Goal: Information Seeking & Learning: Learn about a topic

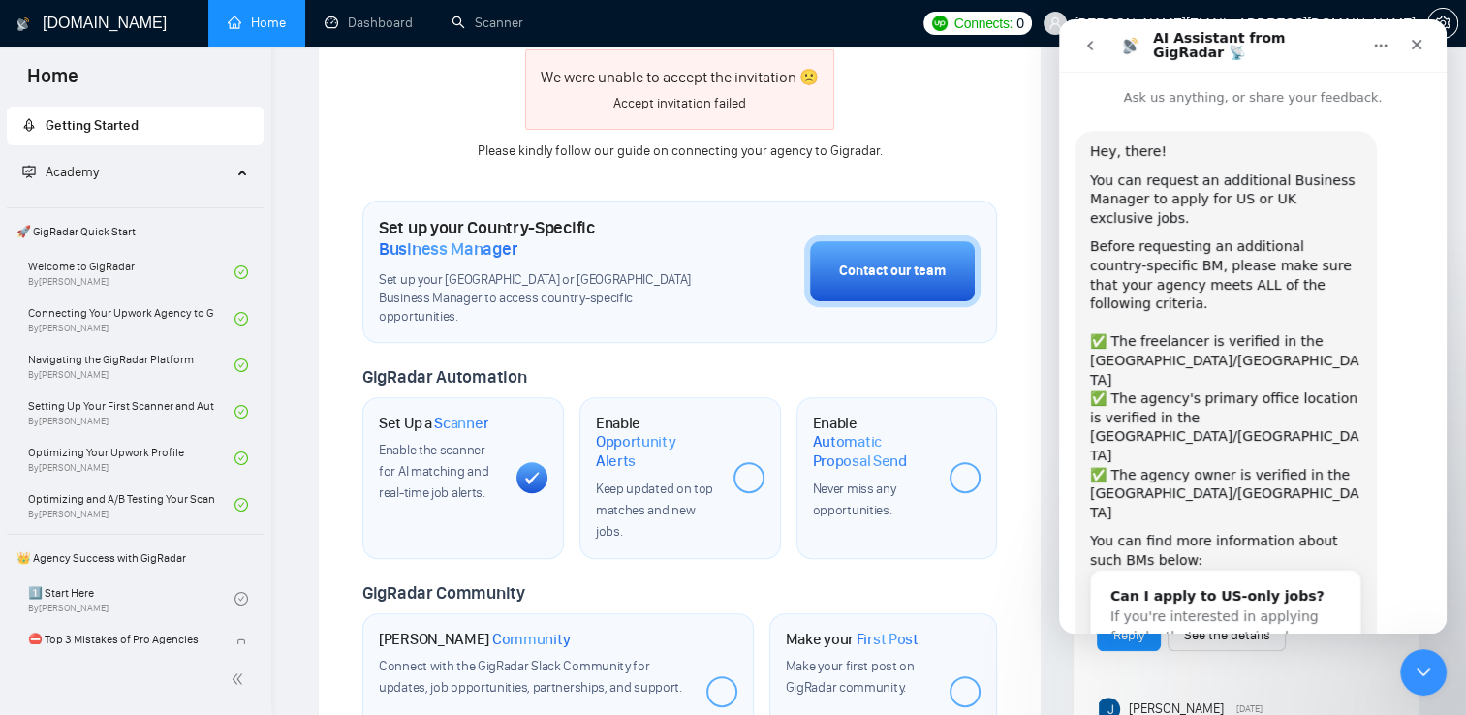
scroll to position [80, 0]
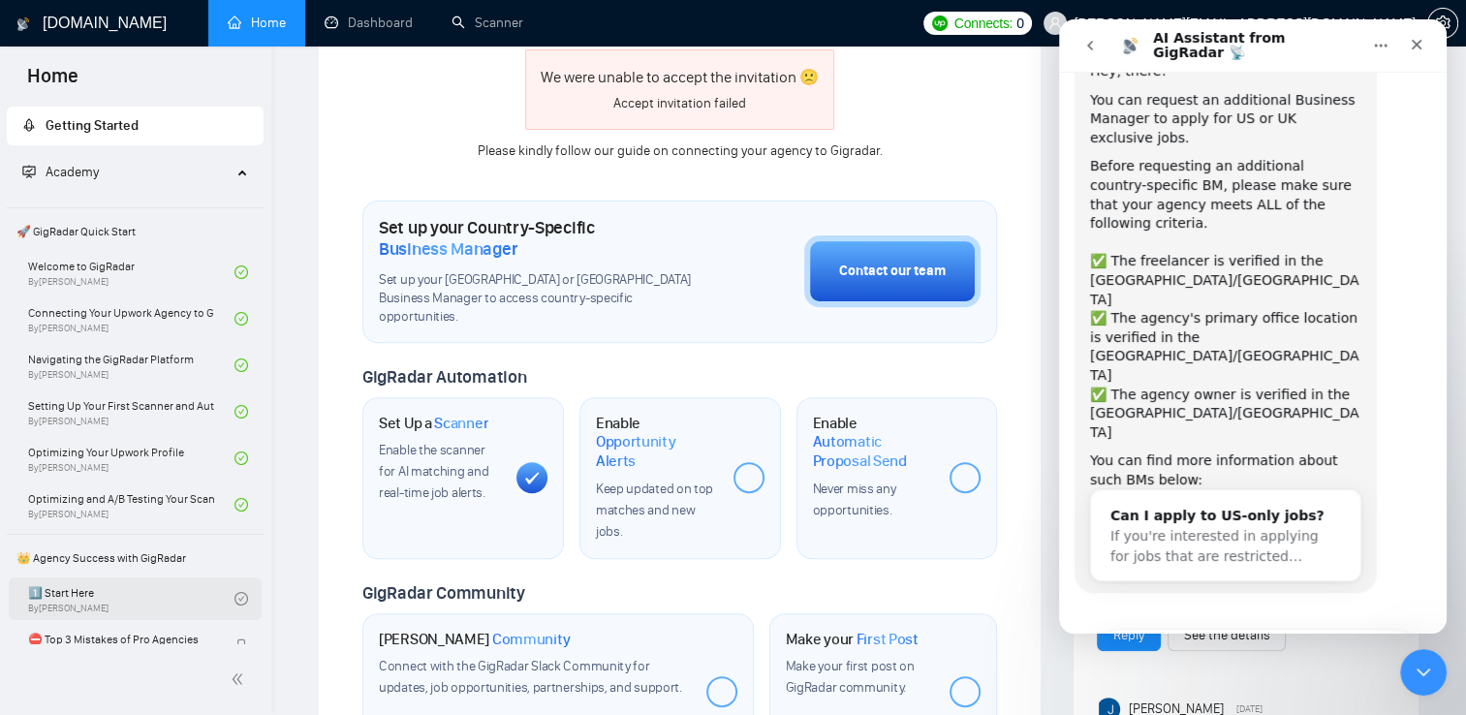
click at [150, 603] on link "1️⃣ Start Here By [PERSON_NAME]" at bounding box center [131, 598] width 206 height 43
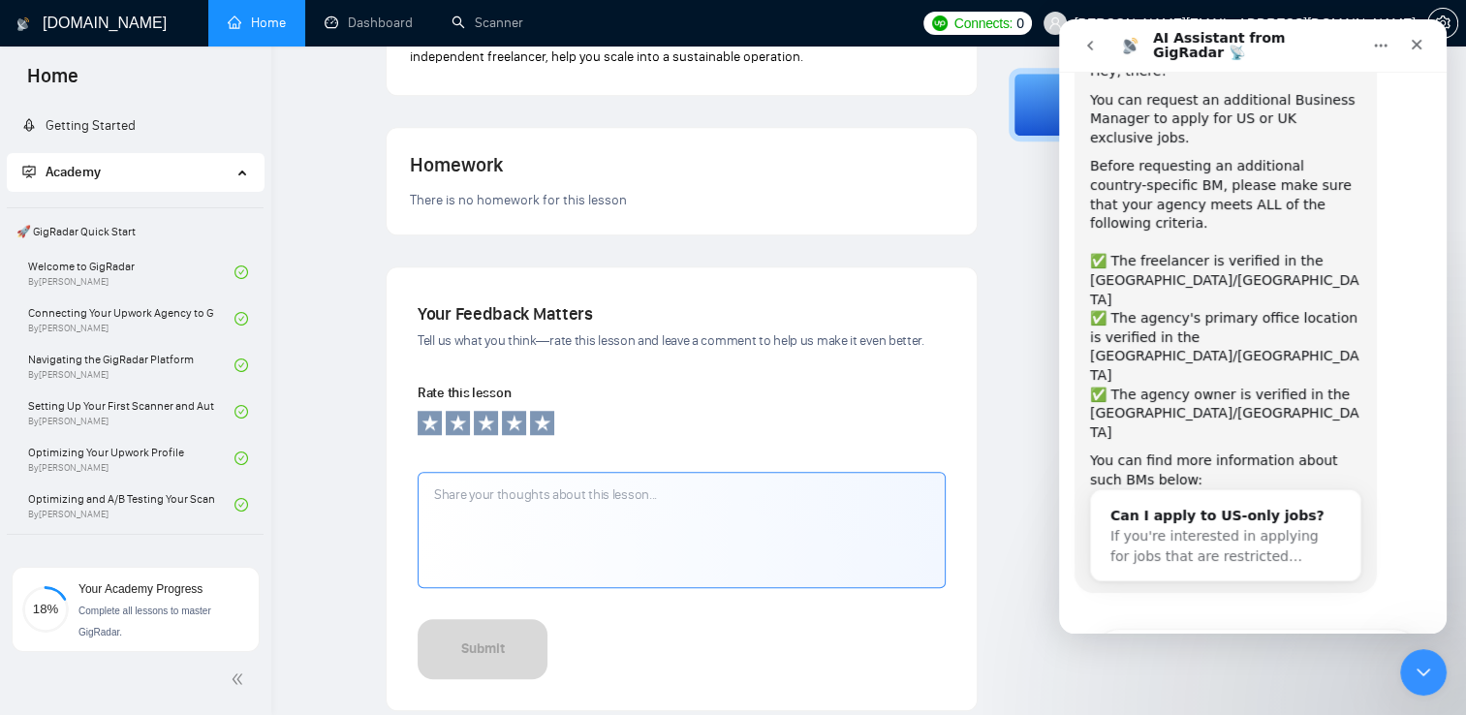
scroll to position [1657, 0]
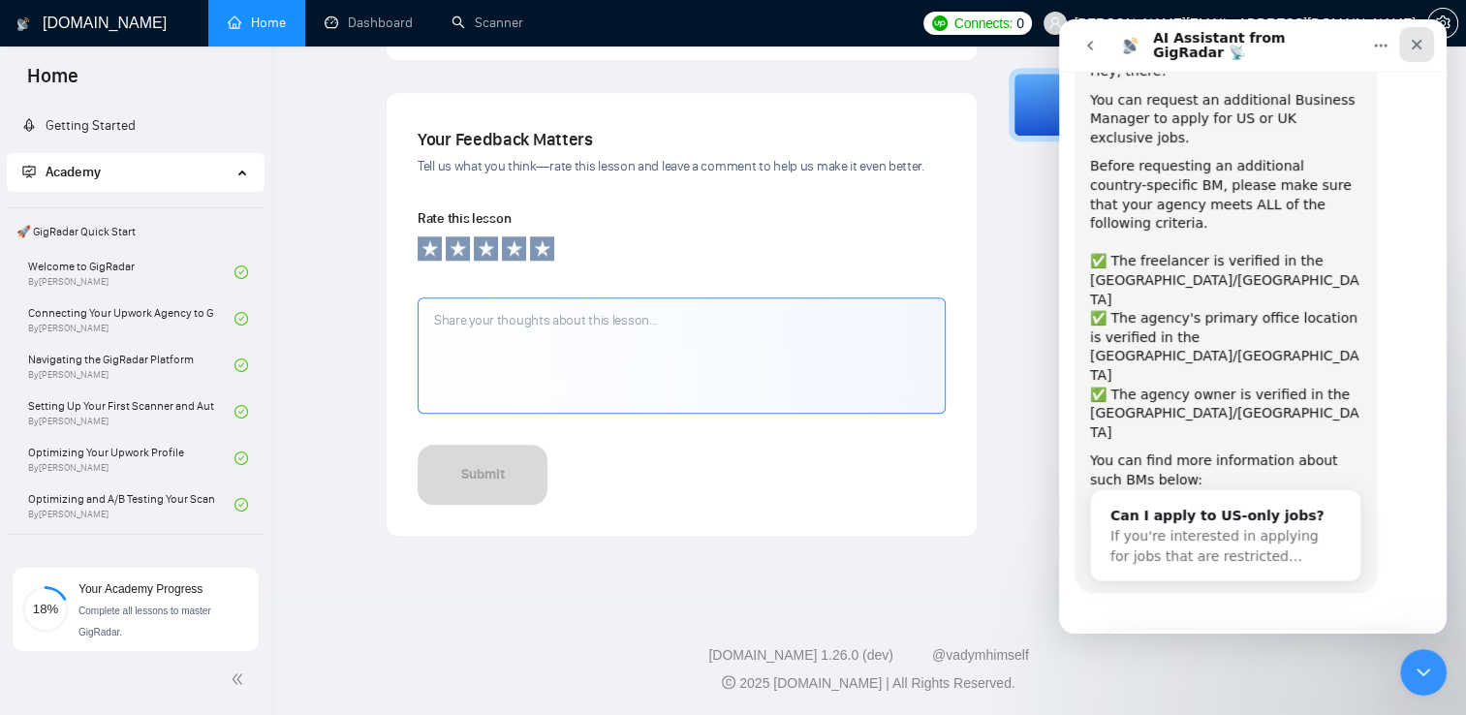
click at [1419, 42] on icon "Close" at bounding box center [1417, 45] width 11 height 11
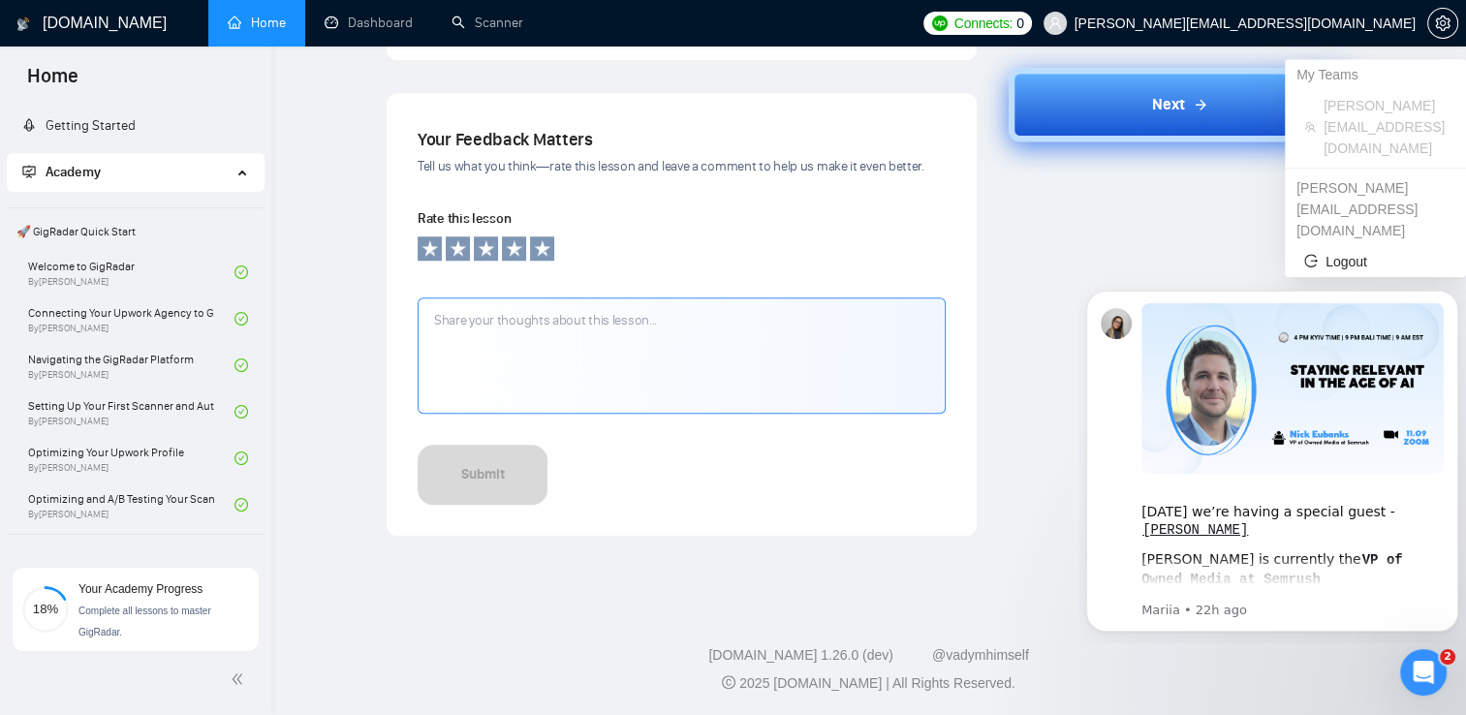
scroll to position [0, 0]
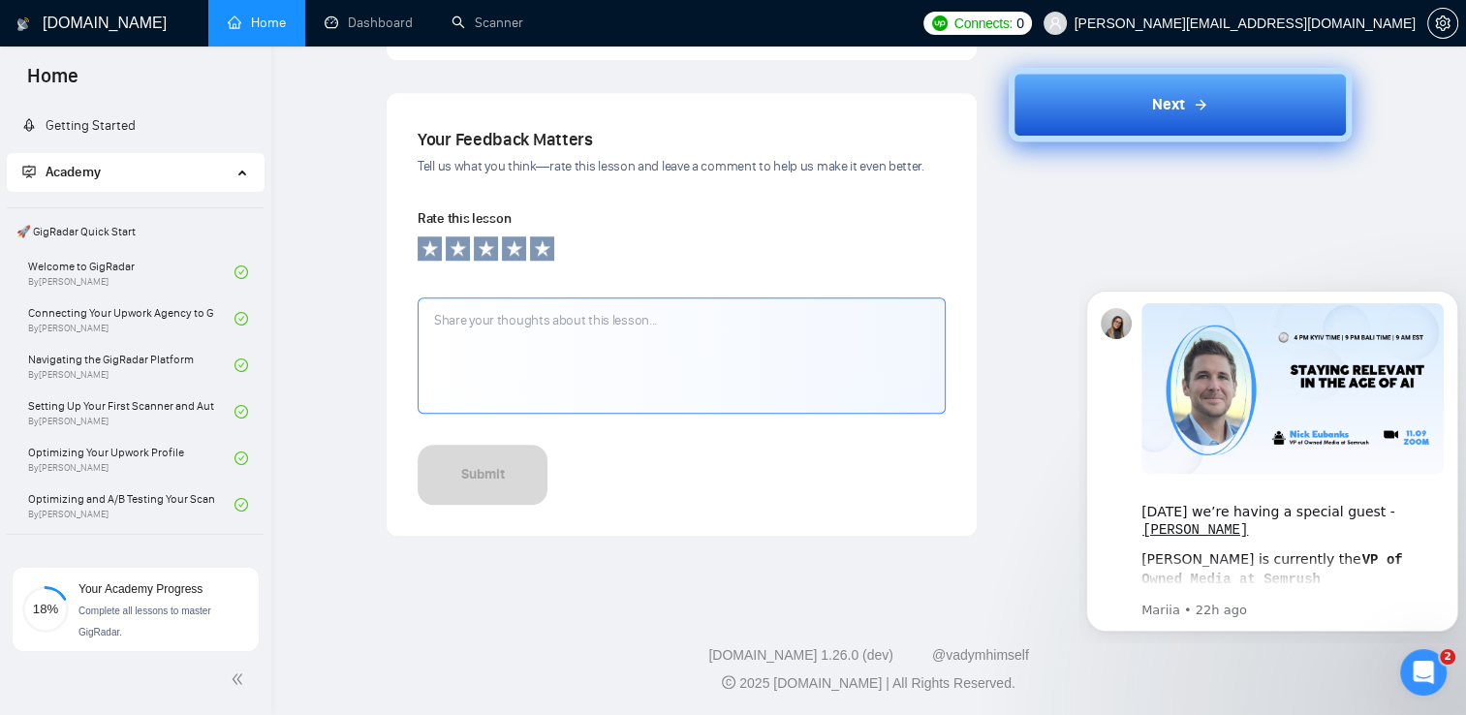
click at [1195, 88] on button "Next" at bounding box center [1180, 105] width 343 height 74
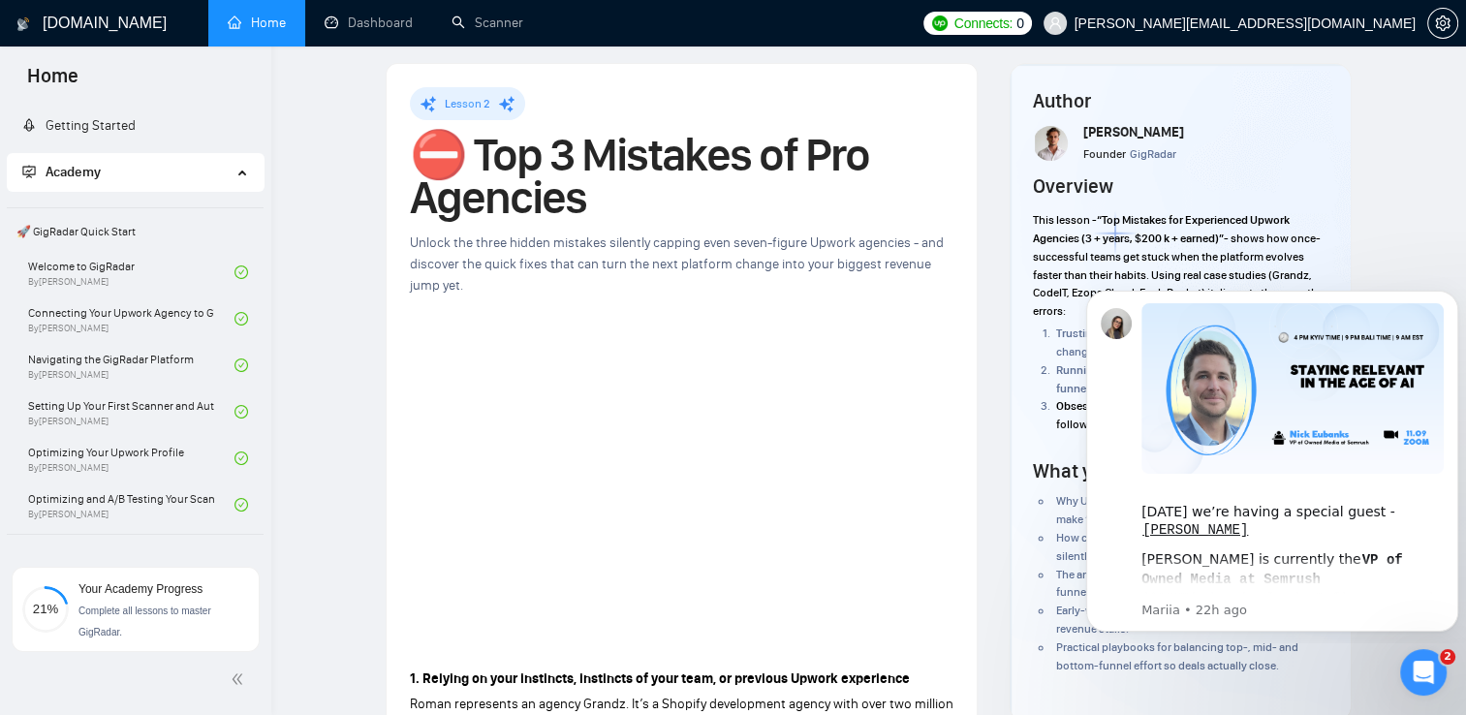
scroll to position [13, 0]
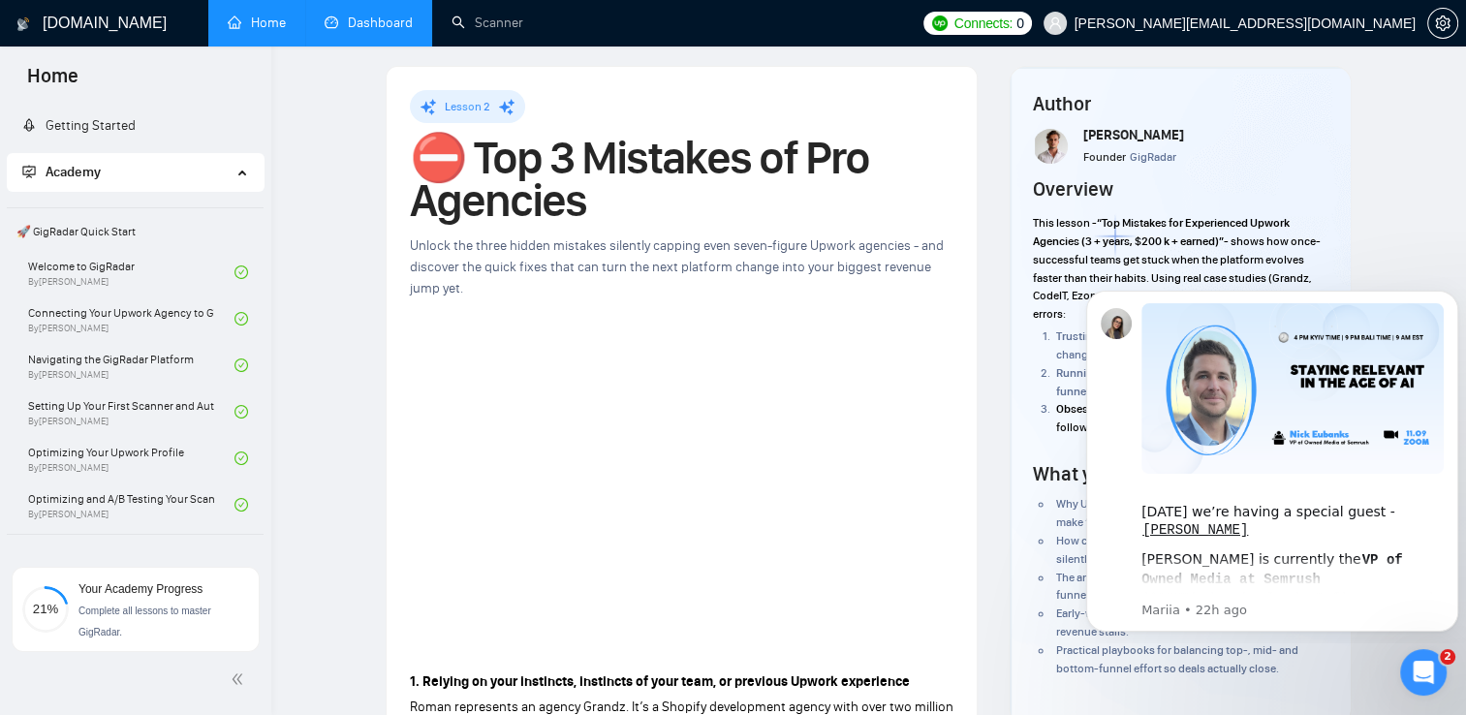
click at [360, 17] on link "Dashboard" at bounding box center [369, 23] width 88 height 16
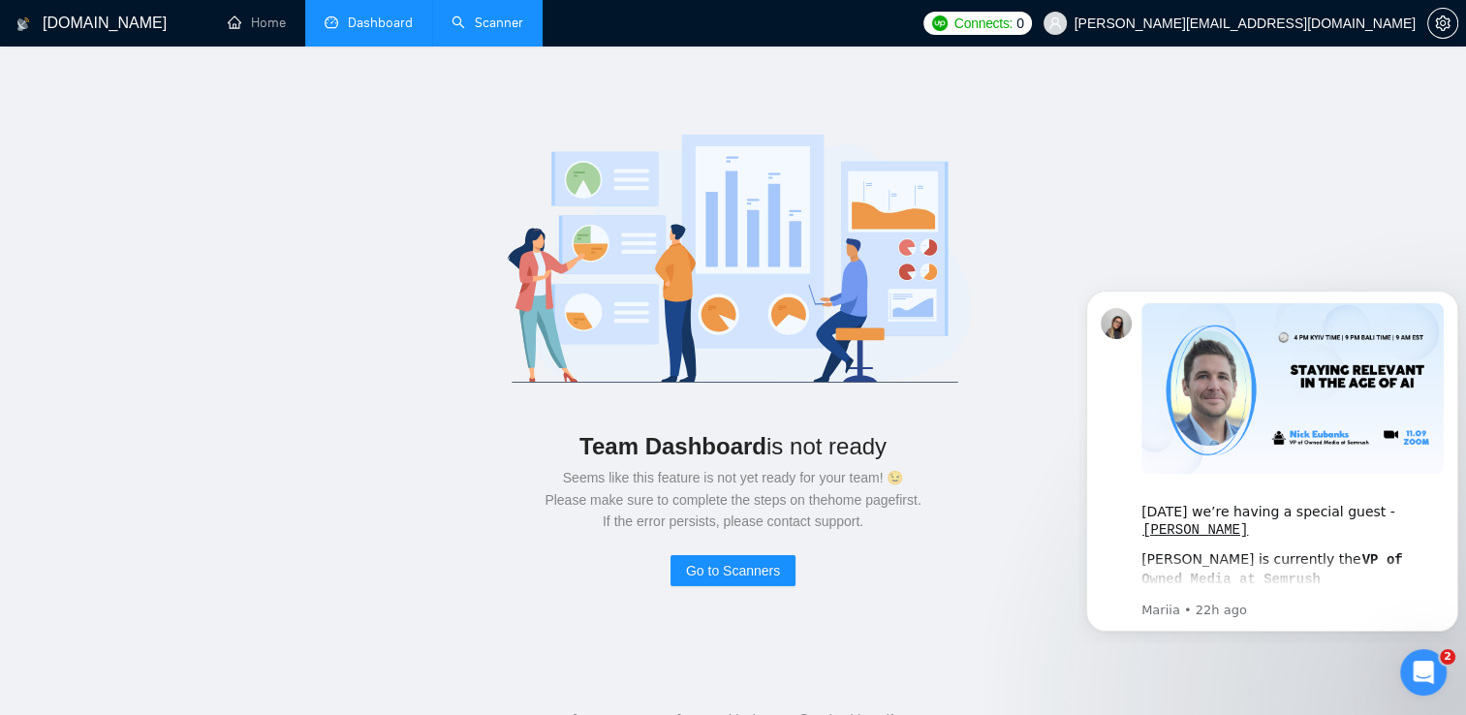
click at [484, 15] on link "Scanner" at bounding box center [488, 23] width 72 height 16
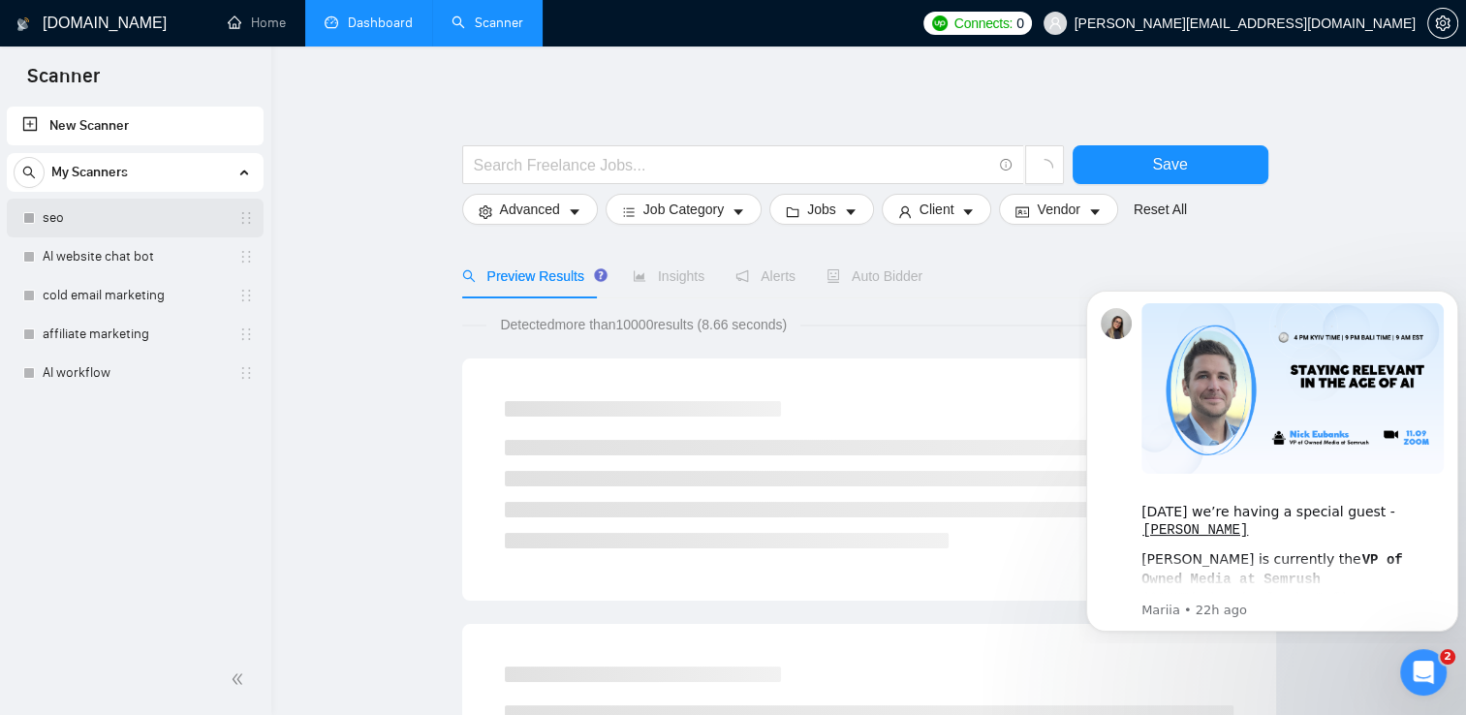
click at [227, 222] on link "seo" at bounding box center [135, 218] width 184 height 39
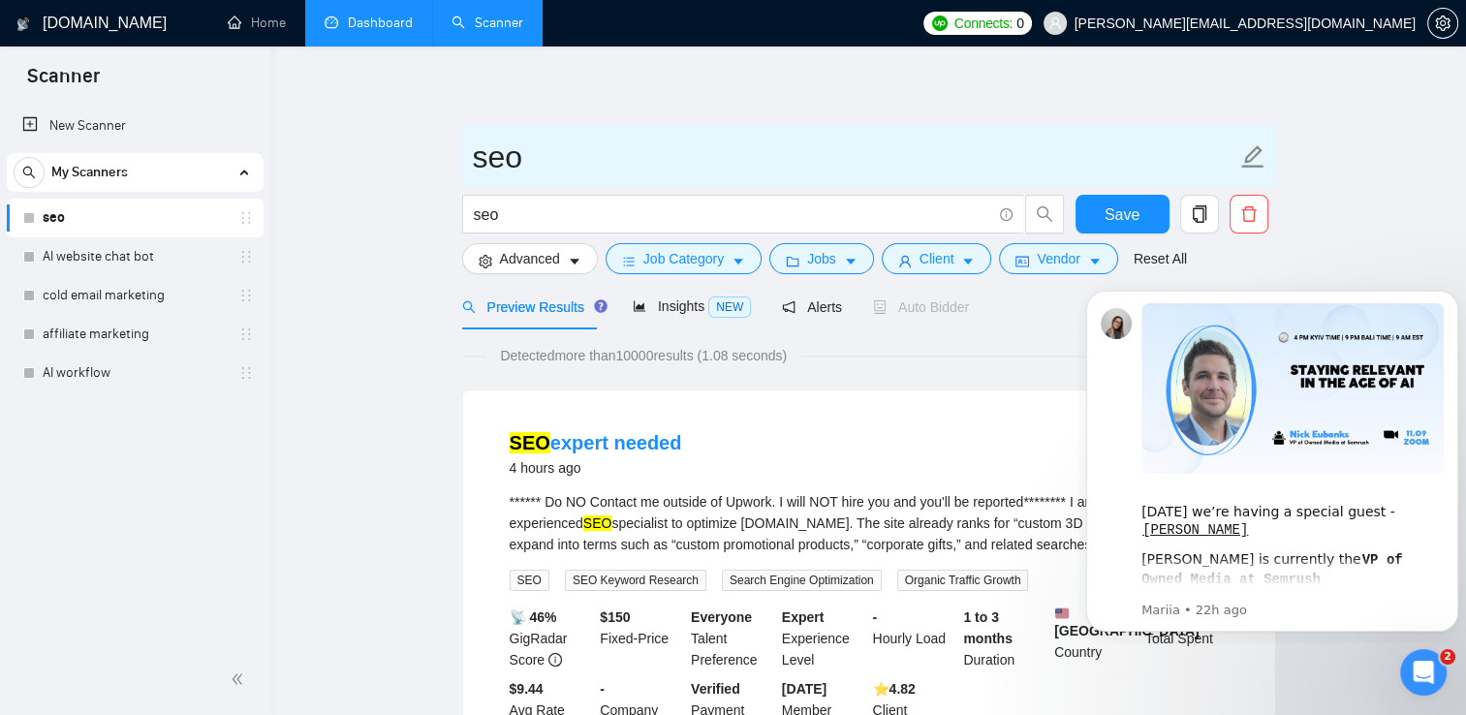
click at [1258, 154] on icon "edit" at bounding box center [1252, 156] width 22 height 22
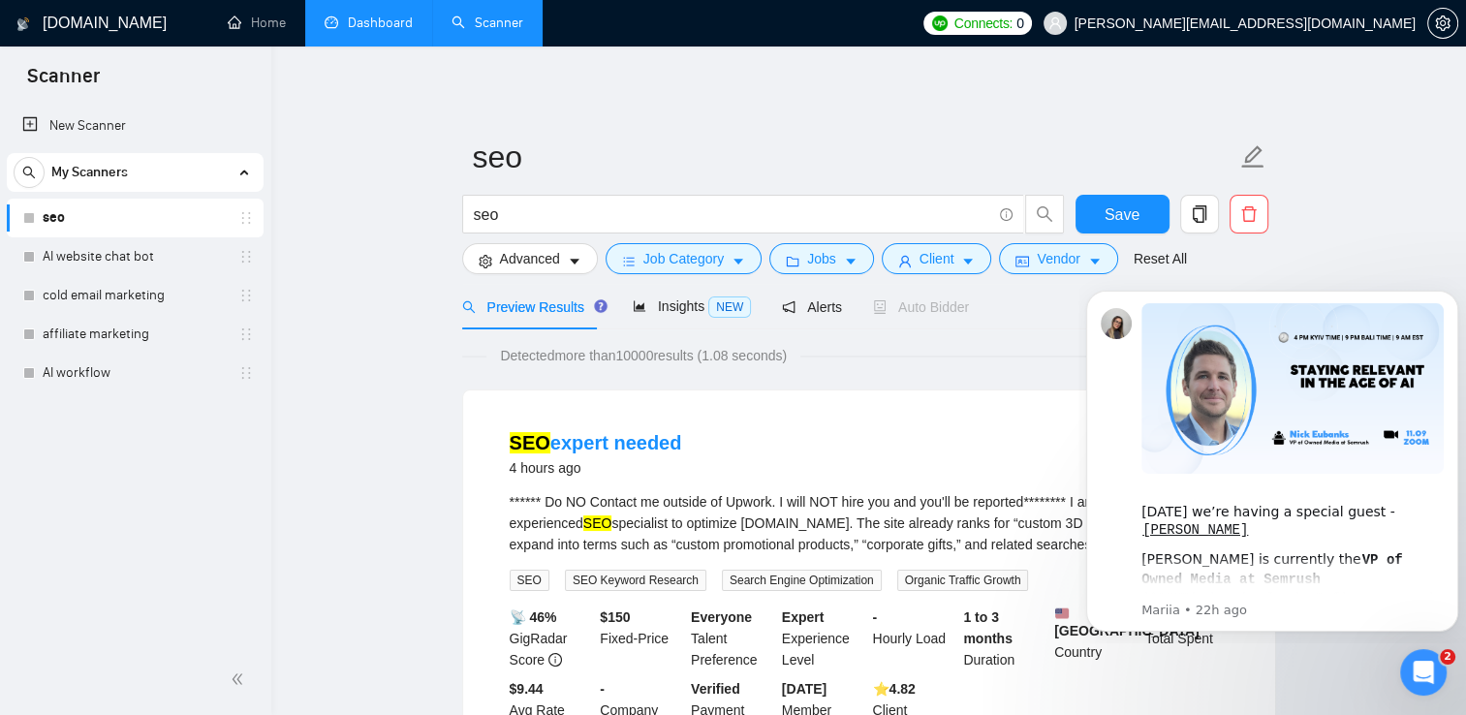
click at [652, 316] on div "Insights NEW" at bounding box center [692, 307] width 118 height 22
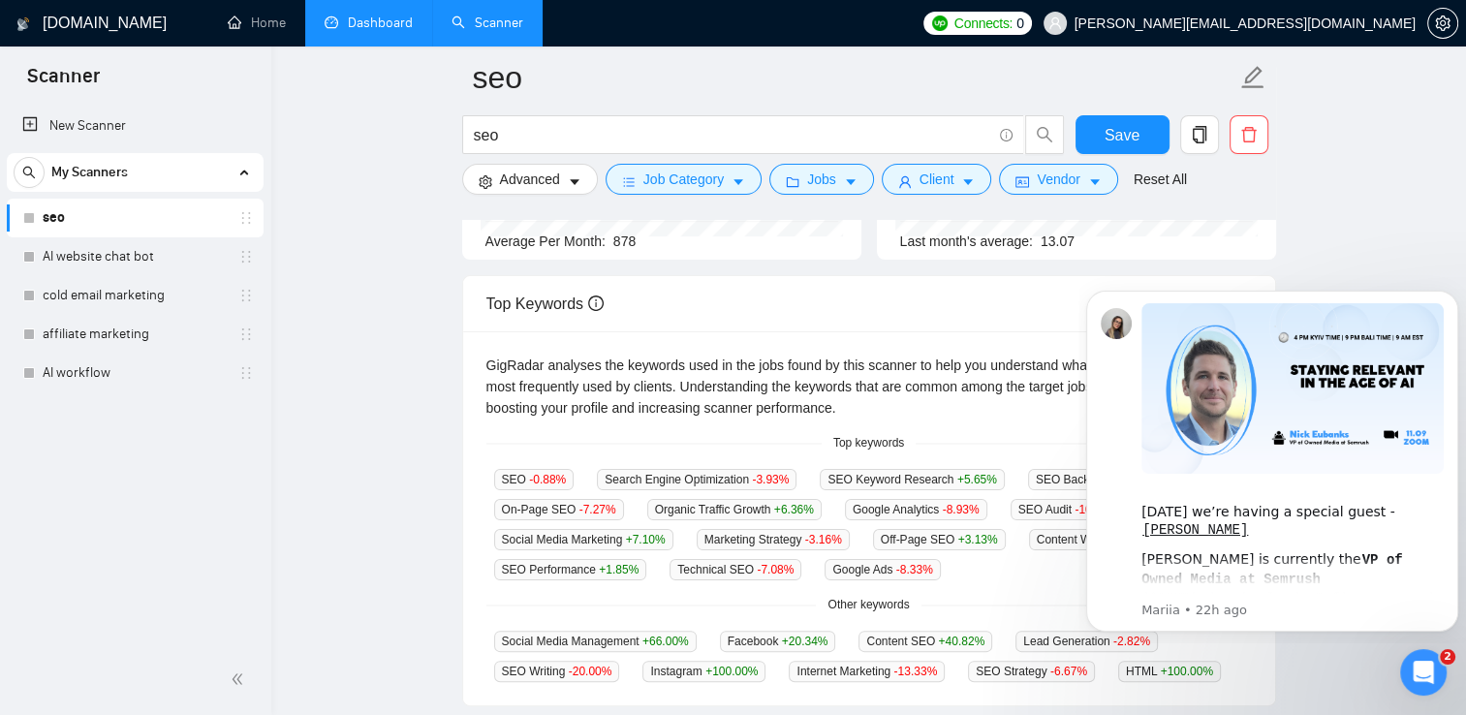
scroll to position [302, 0]
drag, startPoint x: 1478, startPoint y: 207, endPoint x: 300, endPoint y: 71, distance: 1185.2
click at [261, 15] on link "Home" at bounding box center [257, 23] width 58 height 16
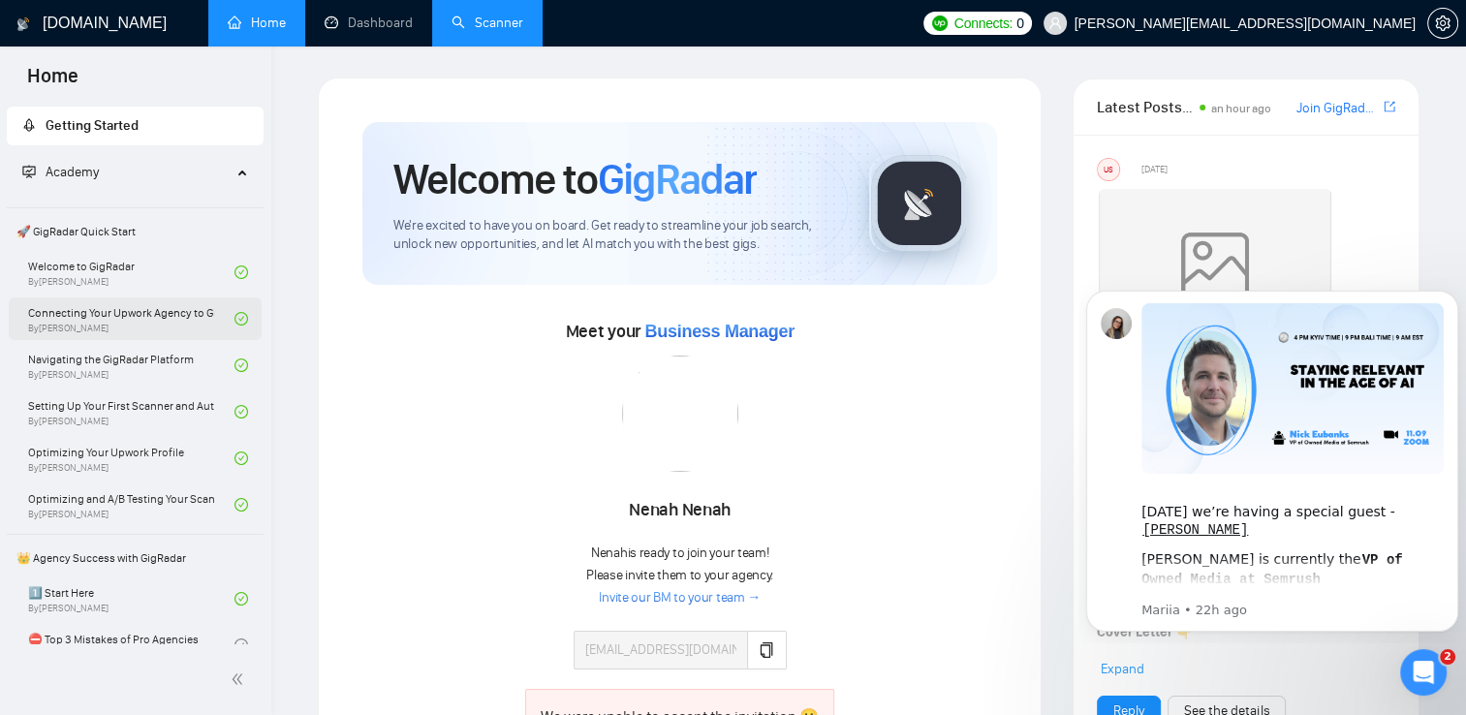
click at [132, 321] on link "Connecting Your Upwork Agency to GigRadar By [PERSON_NAME]" at bounding box center [131, 318] width 206 height 43
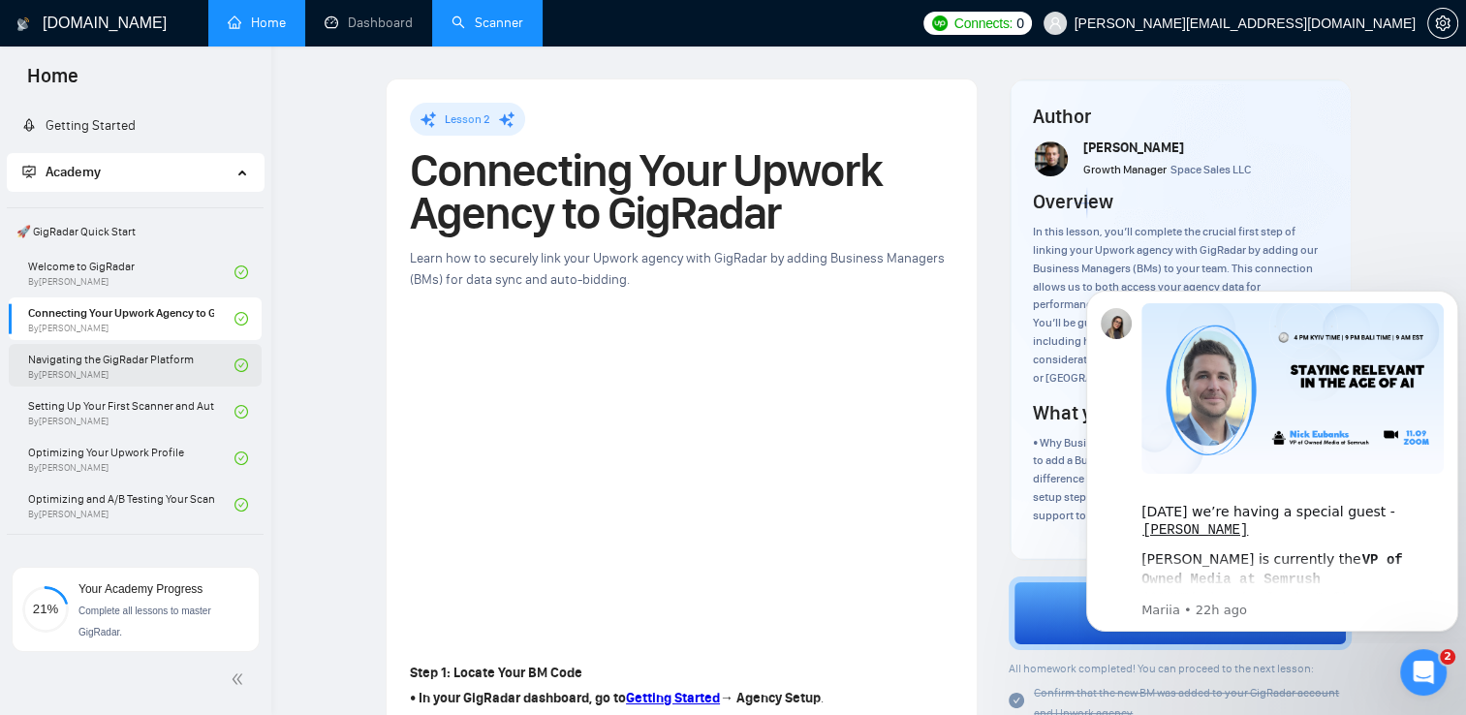
click at [81, 356] on link "Navigating the GigRadar Platform By [PERSON_NAME]" at bounding box center [131, 365] width 206 height 43
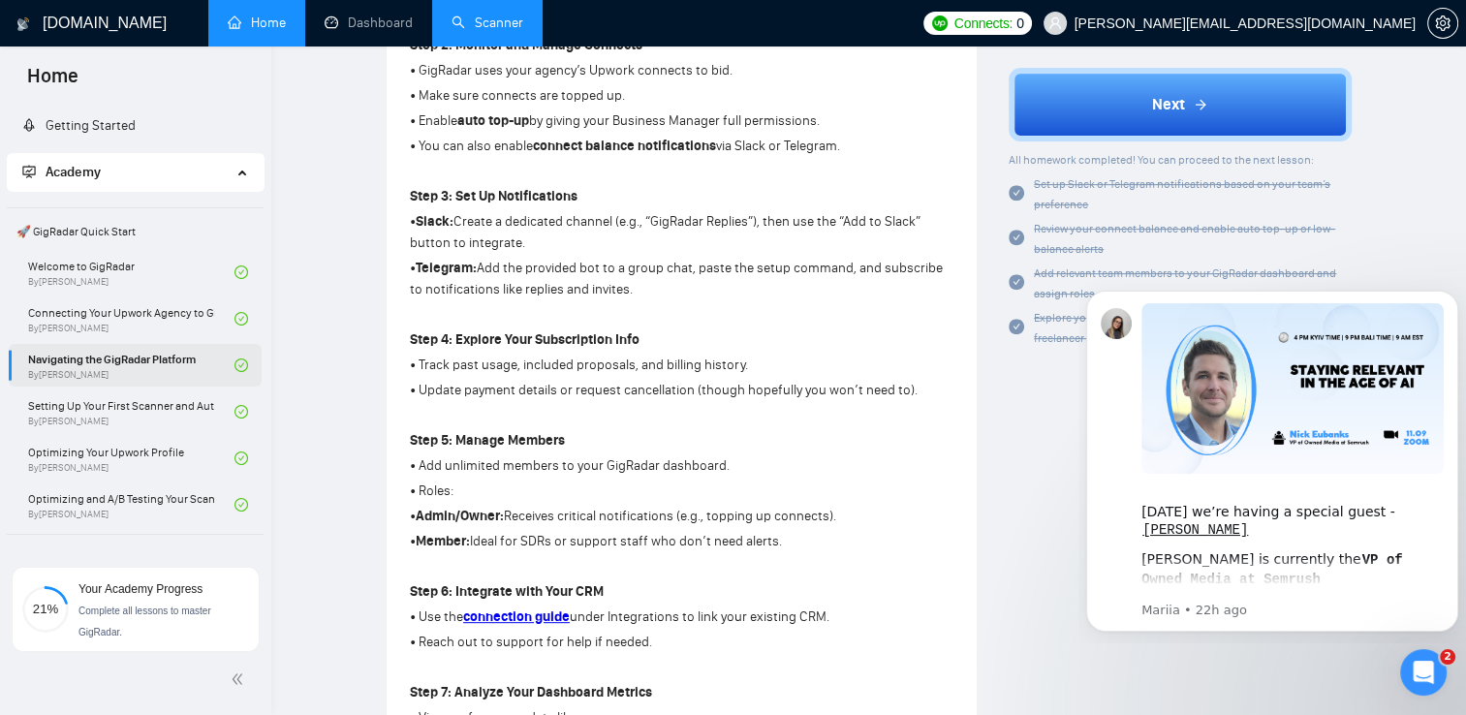
scroll to position [751, 0]
